Goal: Obtain resource: Obtain resource

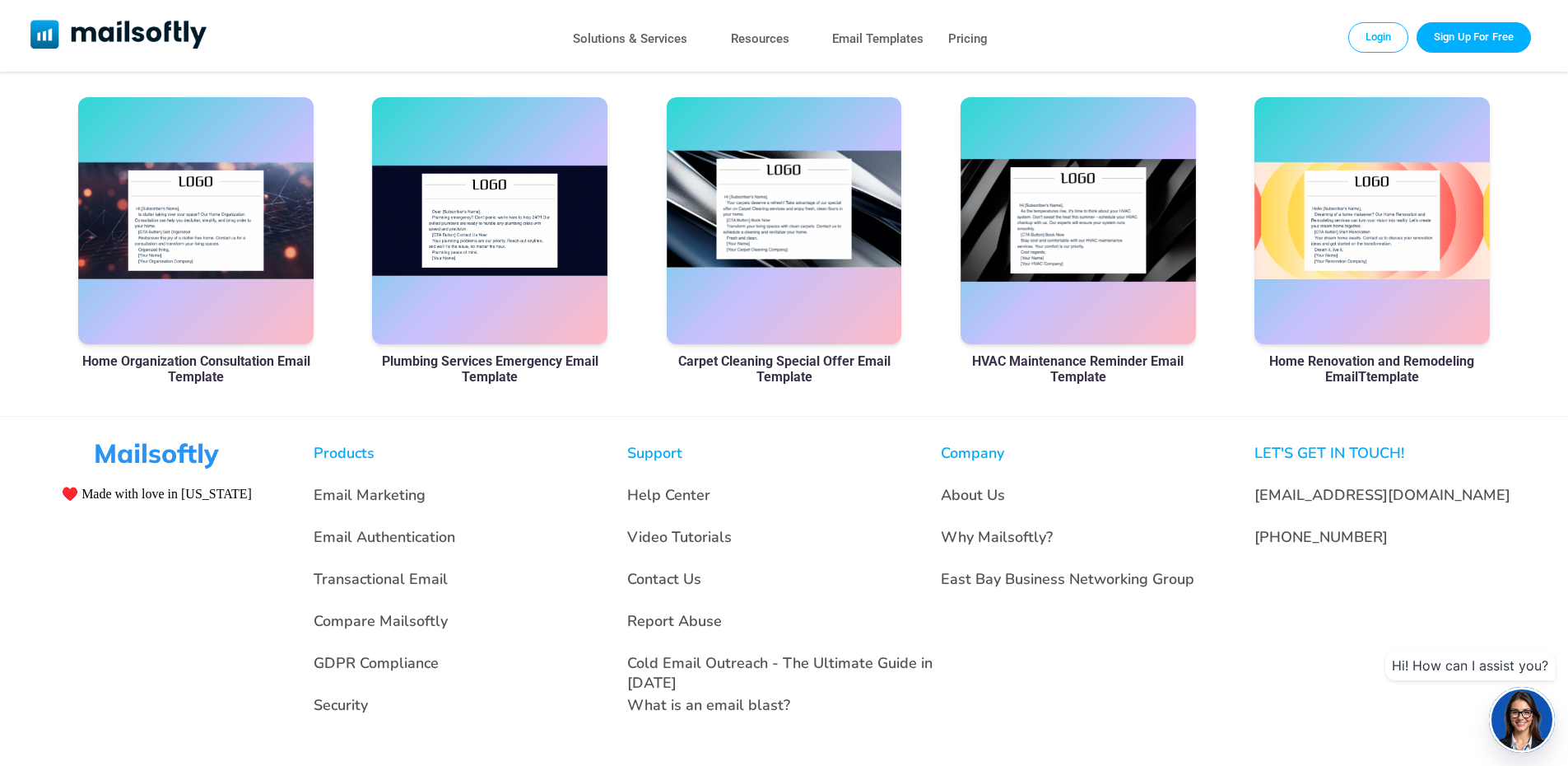
scroll to position [1161, 0]
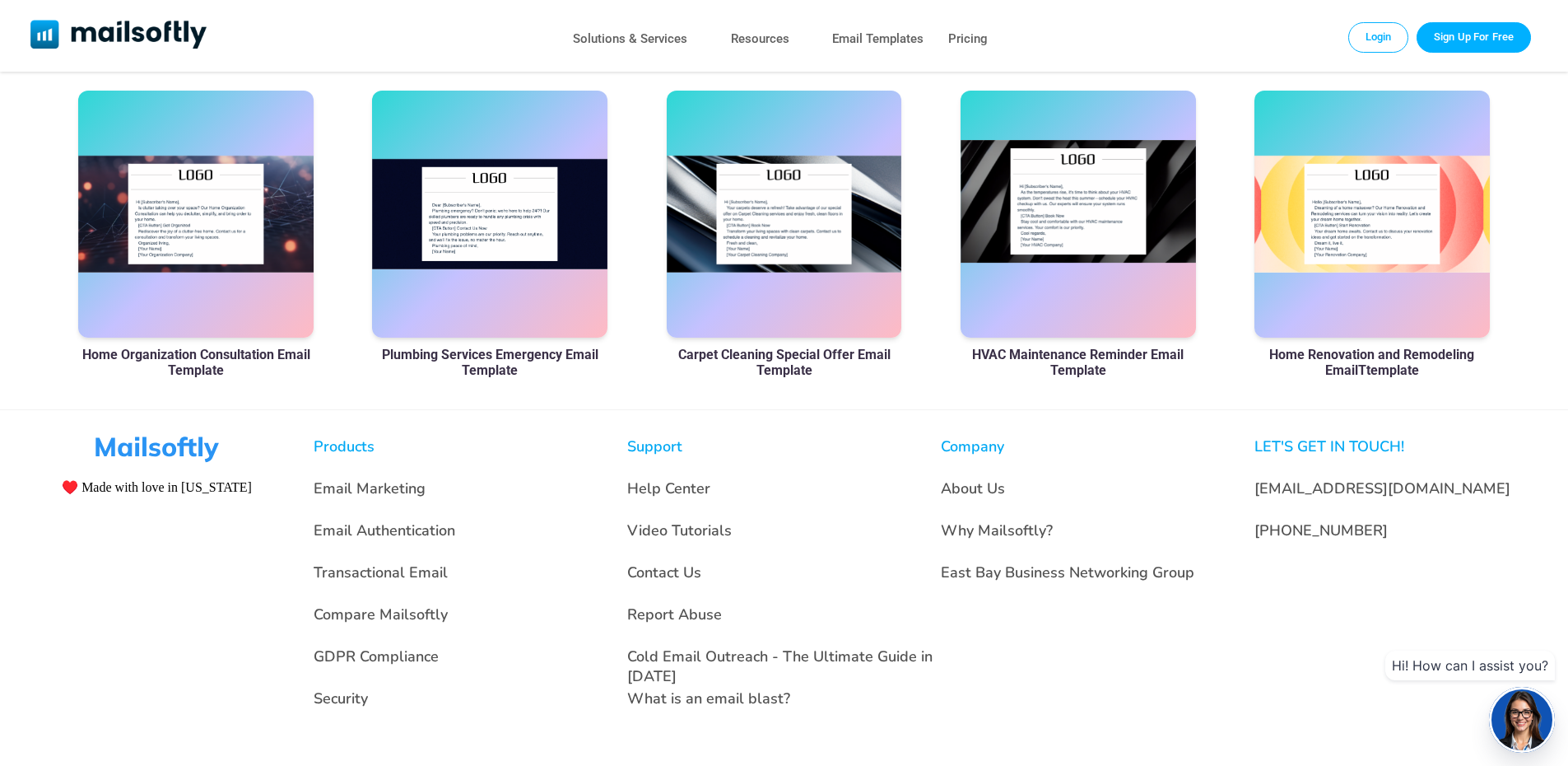
click at [1074, 198] on div at bounding box center [1079, 214] width 235 height 247
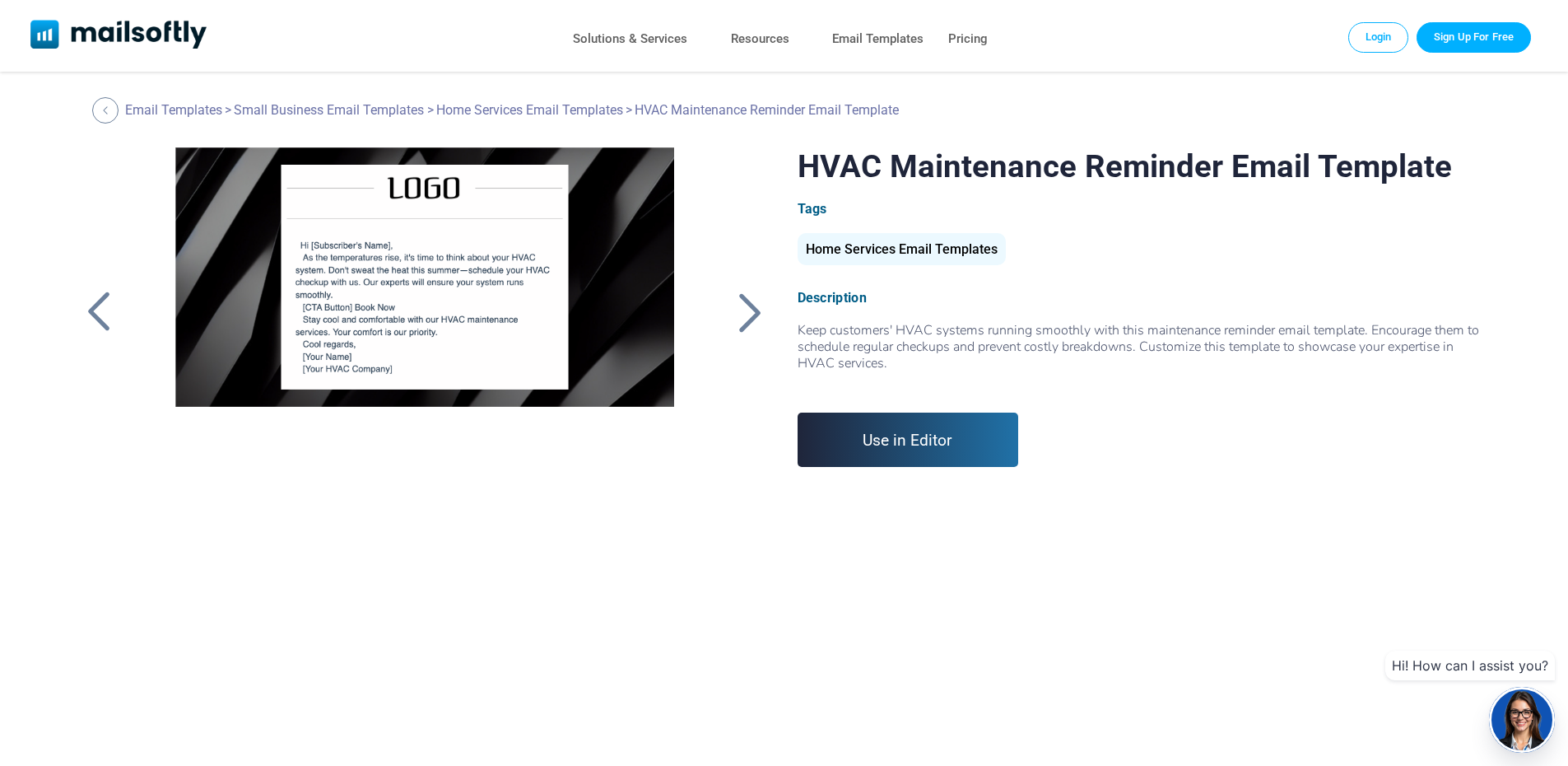
click at [376, 296] on div at bounding box center [424, 353] width 554 height 412
